Goal: Browse casually: Explore the website without a specific task or goal

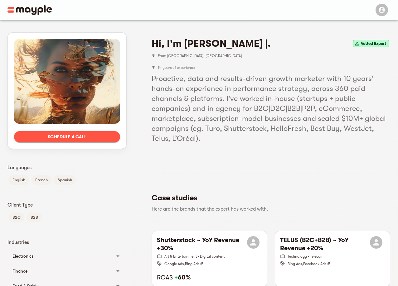
click at [323, 87] on h5 "Proactive, data and results-driven growth marketer with 10 years’ hands-on expe…" at bounding box center [271, 109] width 239 height 70
drag, startPoint x: 235, startPoint y: 106, endPoint x: 218, endPoint y: 94, distance: 21.0
click at [215, 94] on h5 "Proactive, data and results-driven growth marketer with 10 years’ hands-on expe…" at bounding box center [271, 109] width 239 height 70
click at [221, 94] on h5 "Proactive, data and results-driven growth marketer with 10 years’ hands-on expe…" at bounding box center [271, 109] width 239 height 70
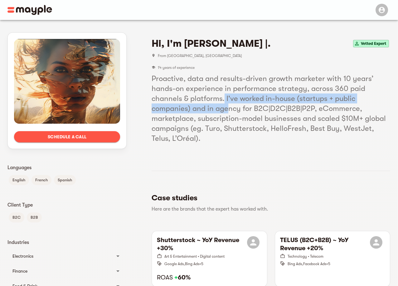
drag, startPoint x: 223, startPoint y: 95, endPoint x: 226, endPoint y: 106, distance: 12.0
click at [226, 106] on h5 "Proactive, data and results-driven growth marketer with 10 years’ hands-on expe…" at bounding box center [271, 109] width 239 height 70
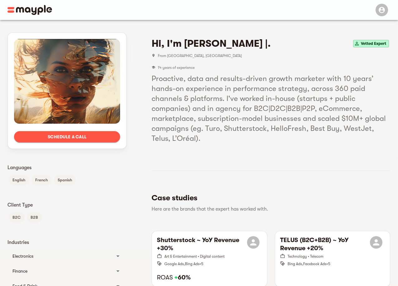
click at [227, 106] on h5 "Proactive, data and results-driven growth marketer with 10 years’ hands-on expe…" at bounding box center [271, 109] width 239 height 70
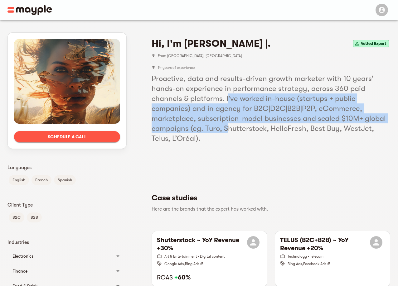
drag, startPoint x: 230, startPoint y: 99, endPoint x: 229, endPoint y: 133, distance: 34.0
click at [228, 133] on h5 "Proactive, data and results-driven growth marketer with 10 years’ hands-on expe…" at bounding box center [271, 109] width 239 height 70
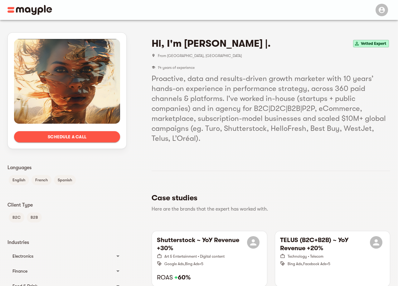
click at [229, 133] on h5 "Proactive, data and results-driven growth marketer with 10 years’ hands-on expe…" at bounding box center [271, 109] width 239 height 70
